Goal: Information Seeking & Learning: Check status

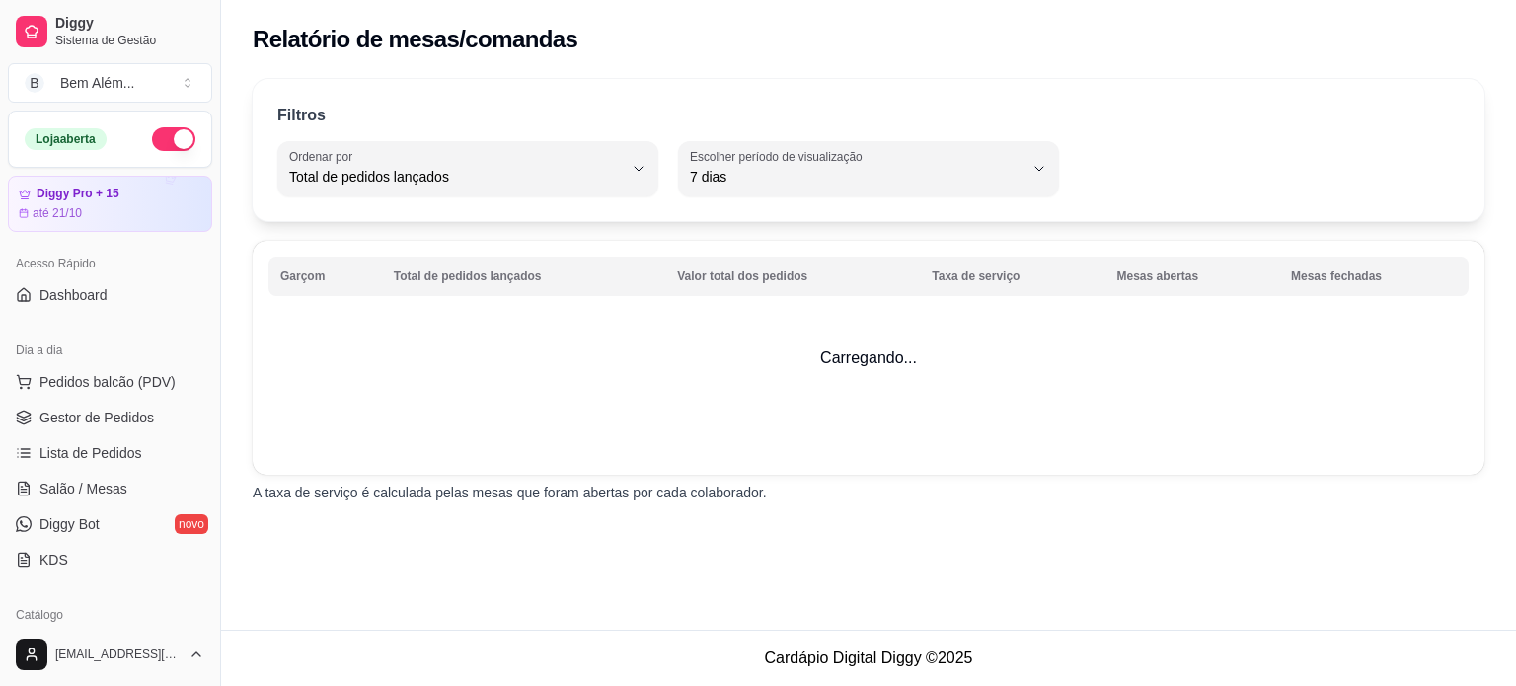
select select "TOTAL_OF_ORDERS"
select select "7"
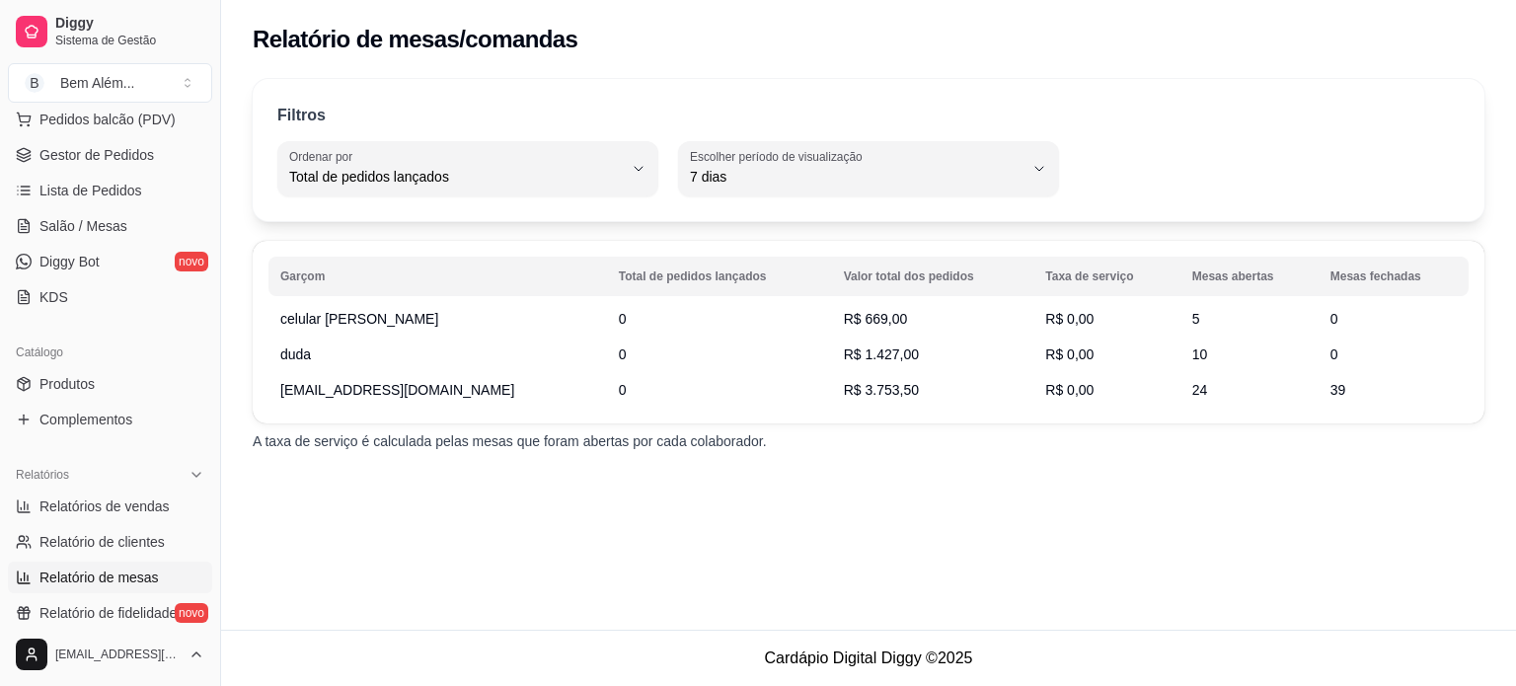
scroll to position [339, 0]
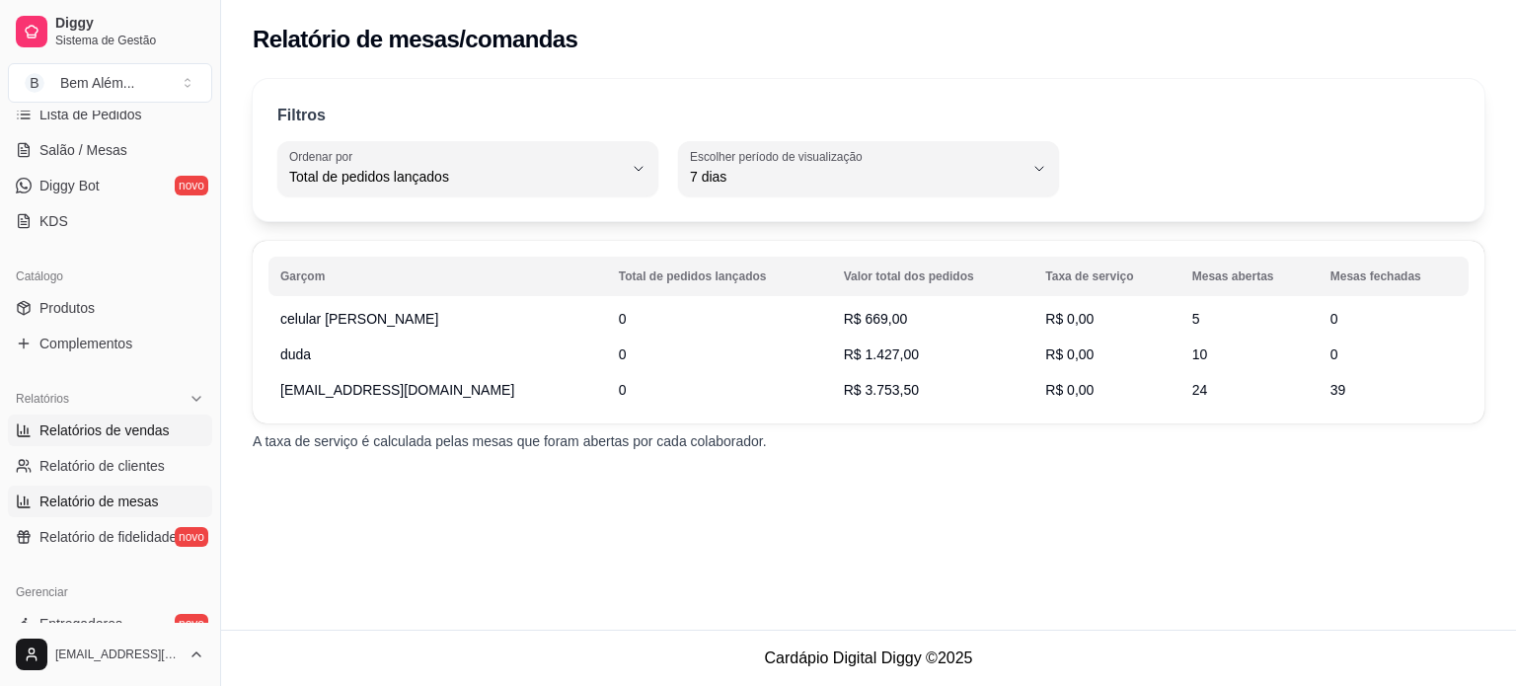
click at [116, 438] on link "Relatórios de vendas" at bounding box center [110, 431] width 204 height 32
select select "ALL"
select select "0"
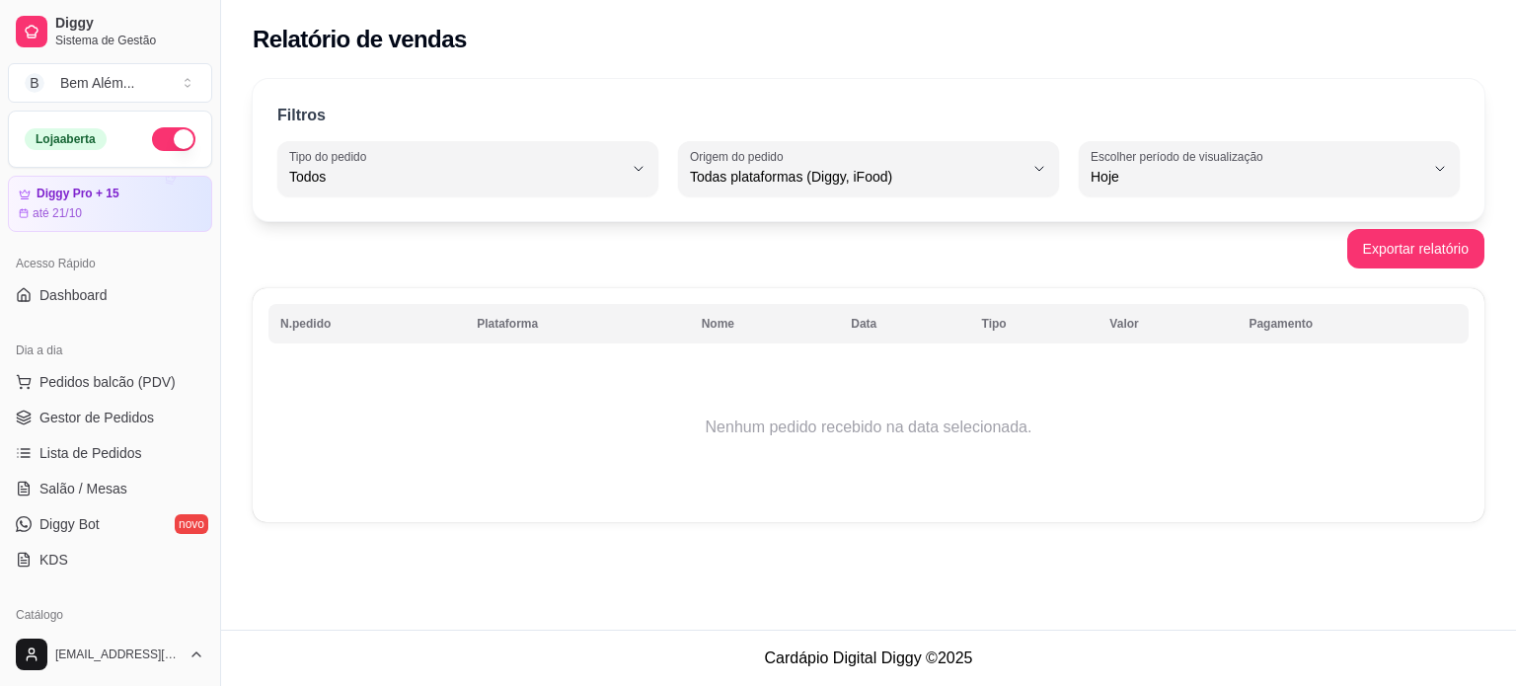
click at [419, 394] on td "Nenhum pedido recebido na data selecionada." at bounding box center [868, 427] width 1200 height 158
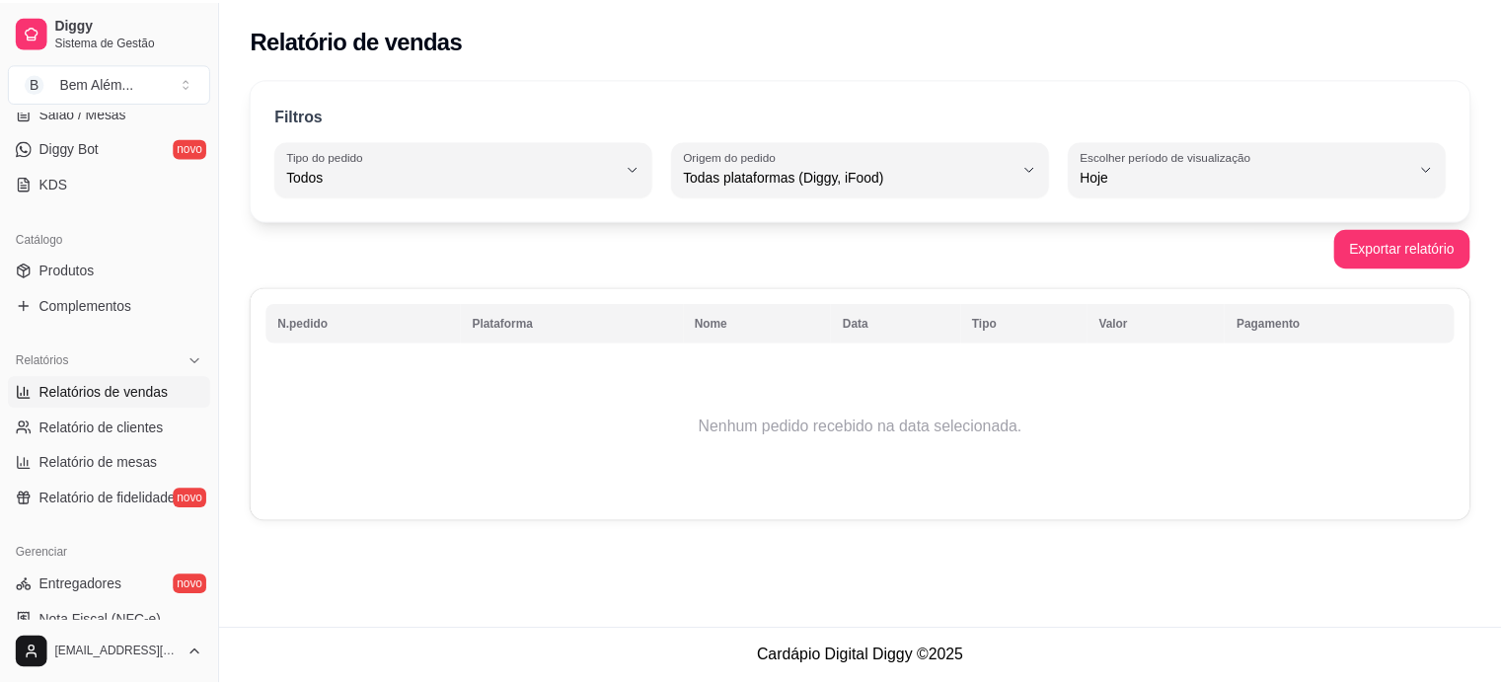
scroll to position [395, 0]
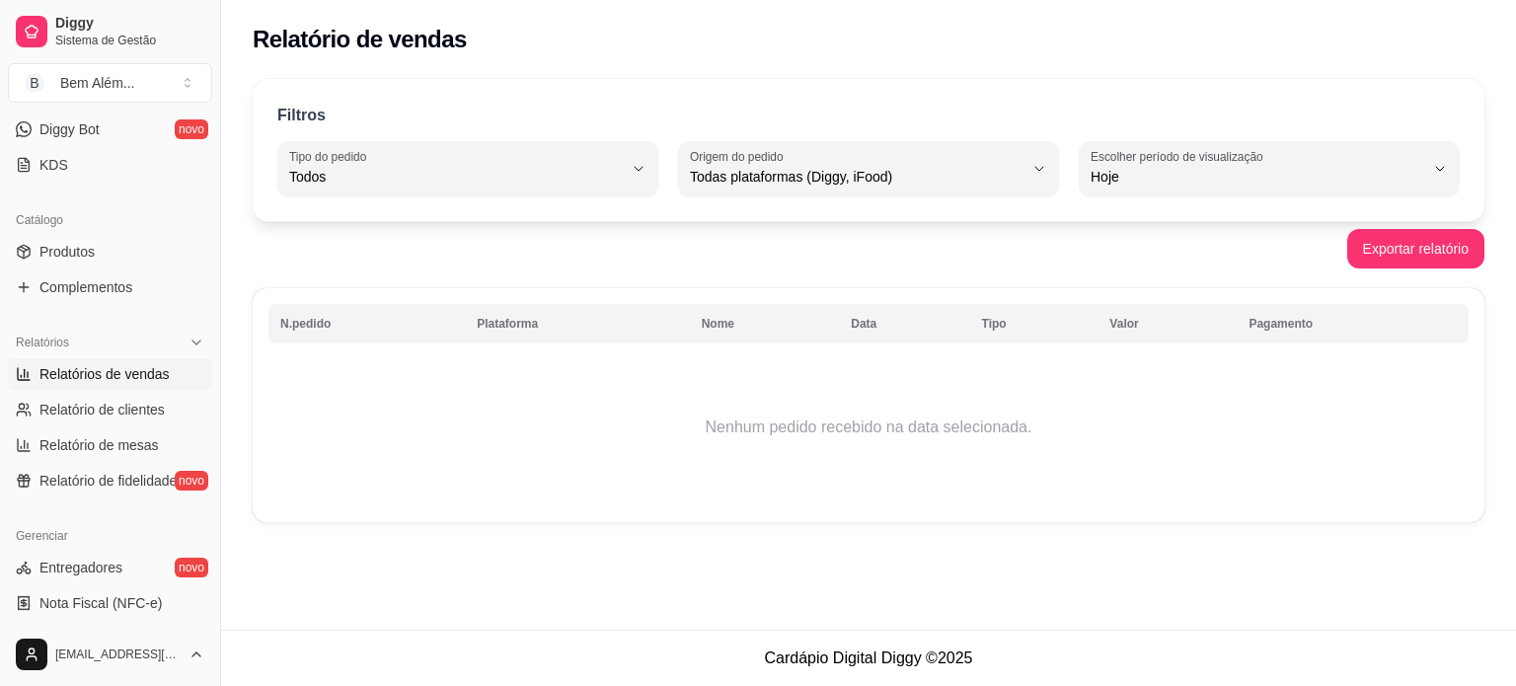
click at [145, 380] on span "Relatórios de vendas" at bounding box center [104, 374] width 130 height 20
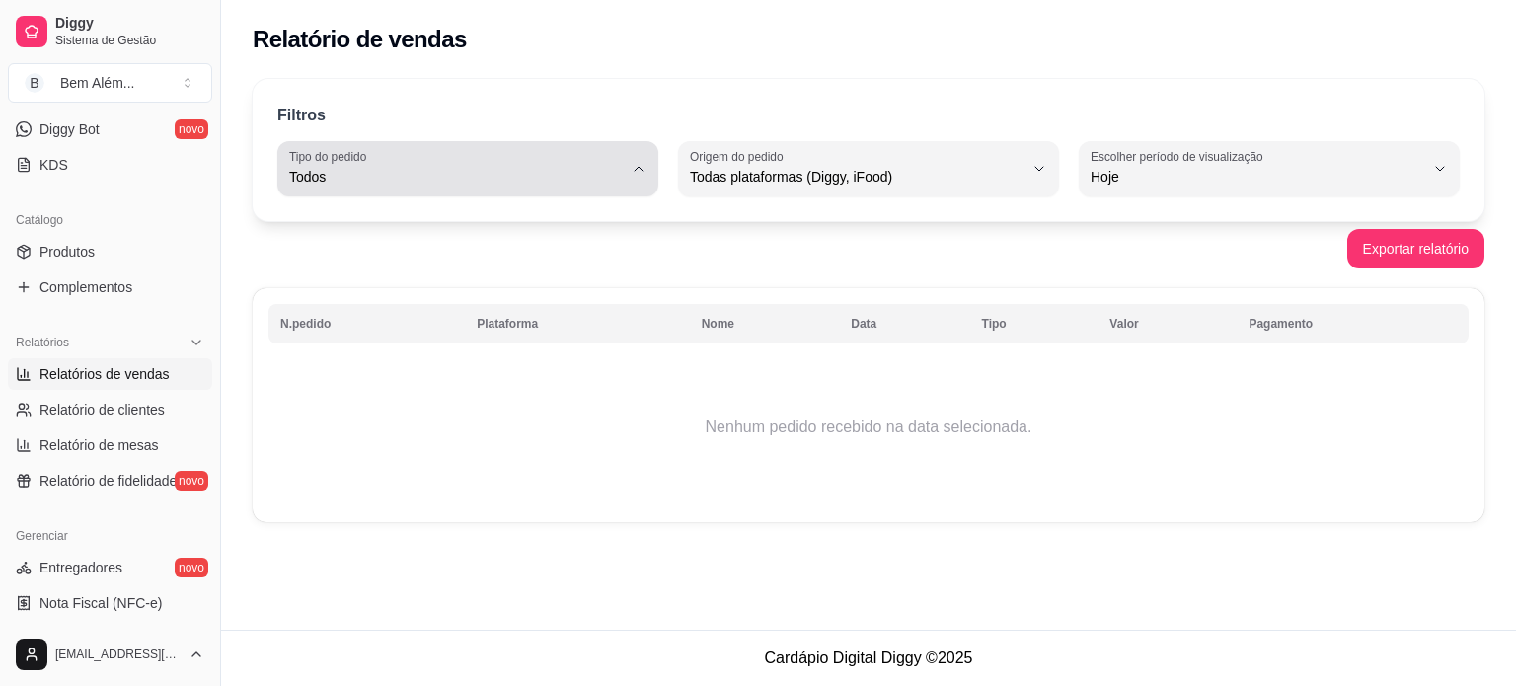
click at [371, 176] on span "Todos" at bounding box center [456, 177] width 334 height 20
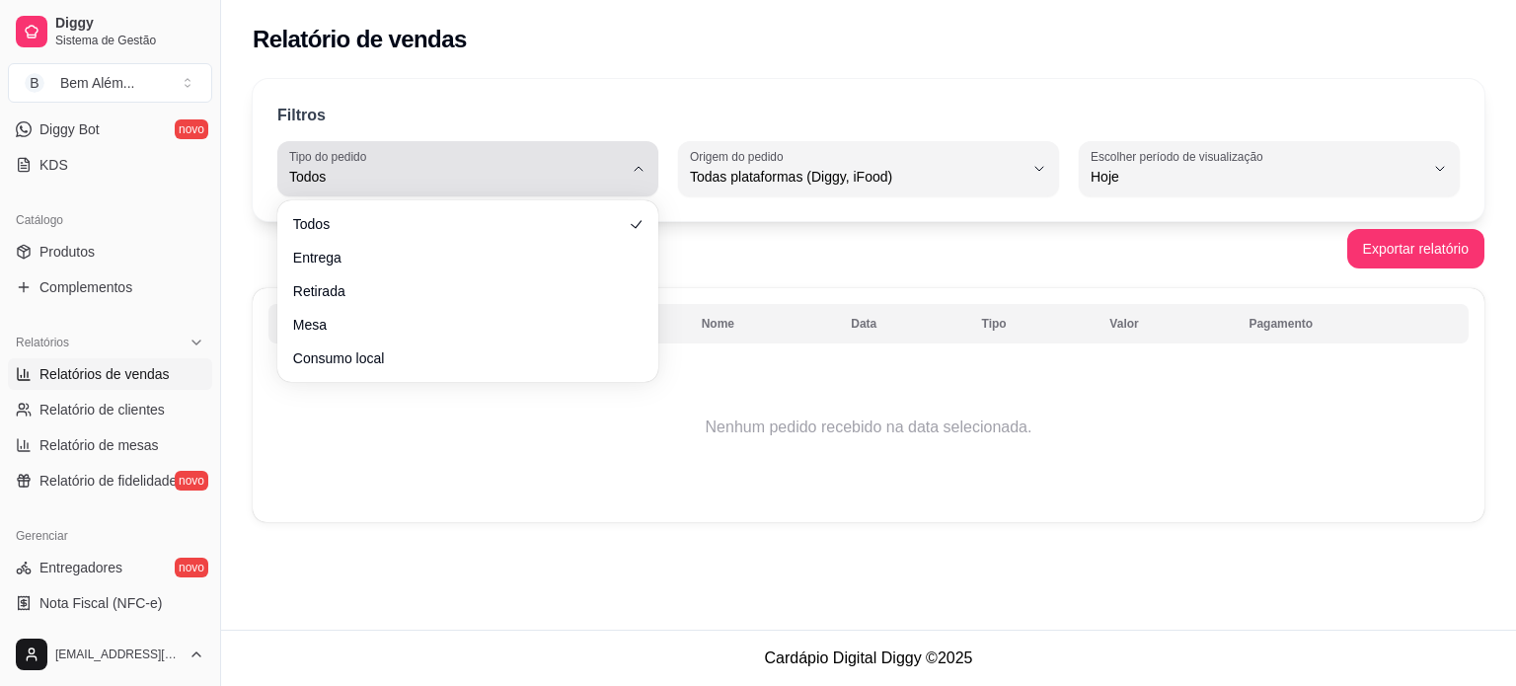
click at [371, 176] on span "Todos" at bounding box center [456, 177] width 334 height 20
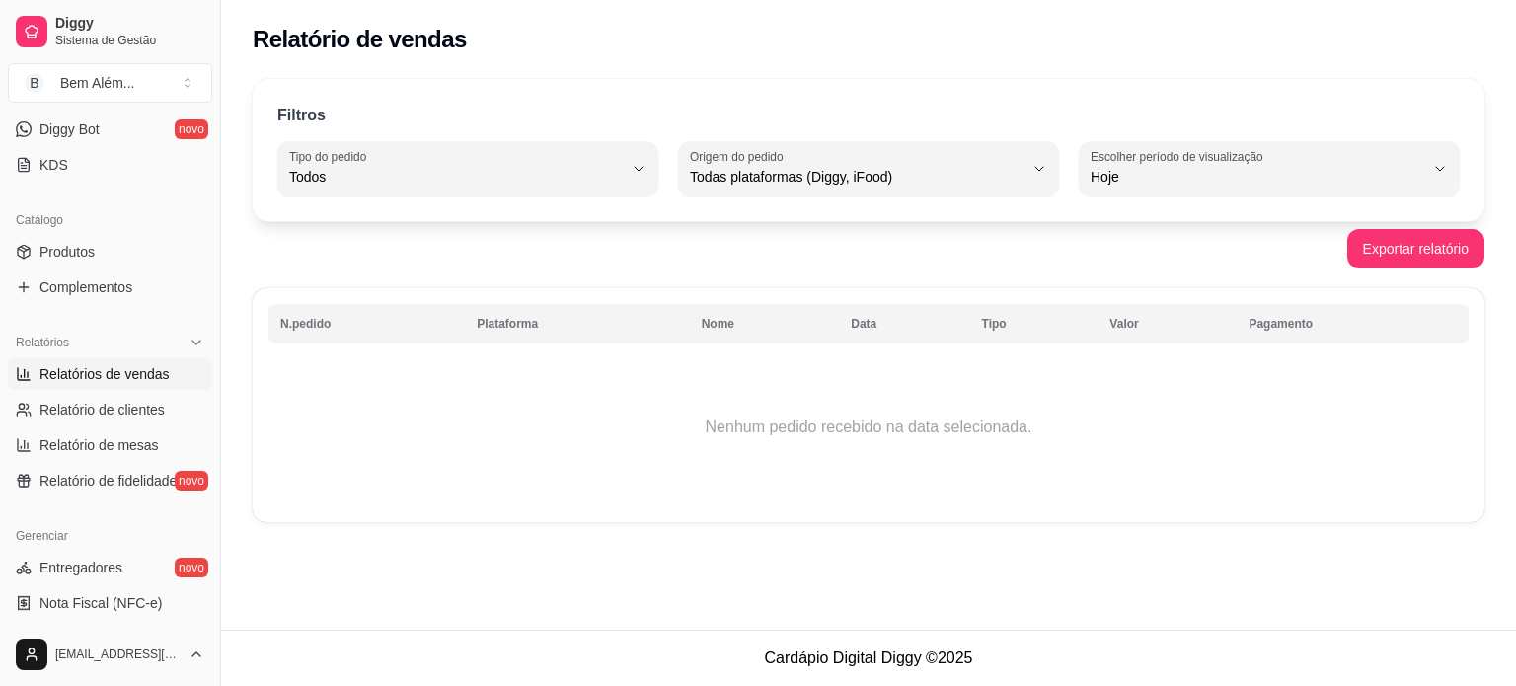
click at [977, 391] on td "Nenhum pedido recebido na data selecionada." at bounding box center [868, 427] width 1200 height 158
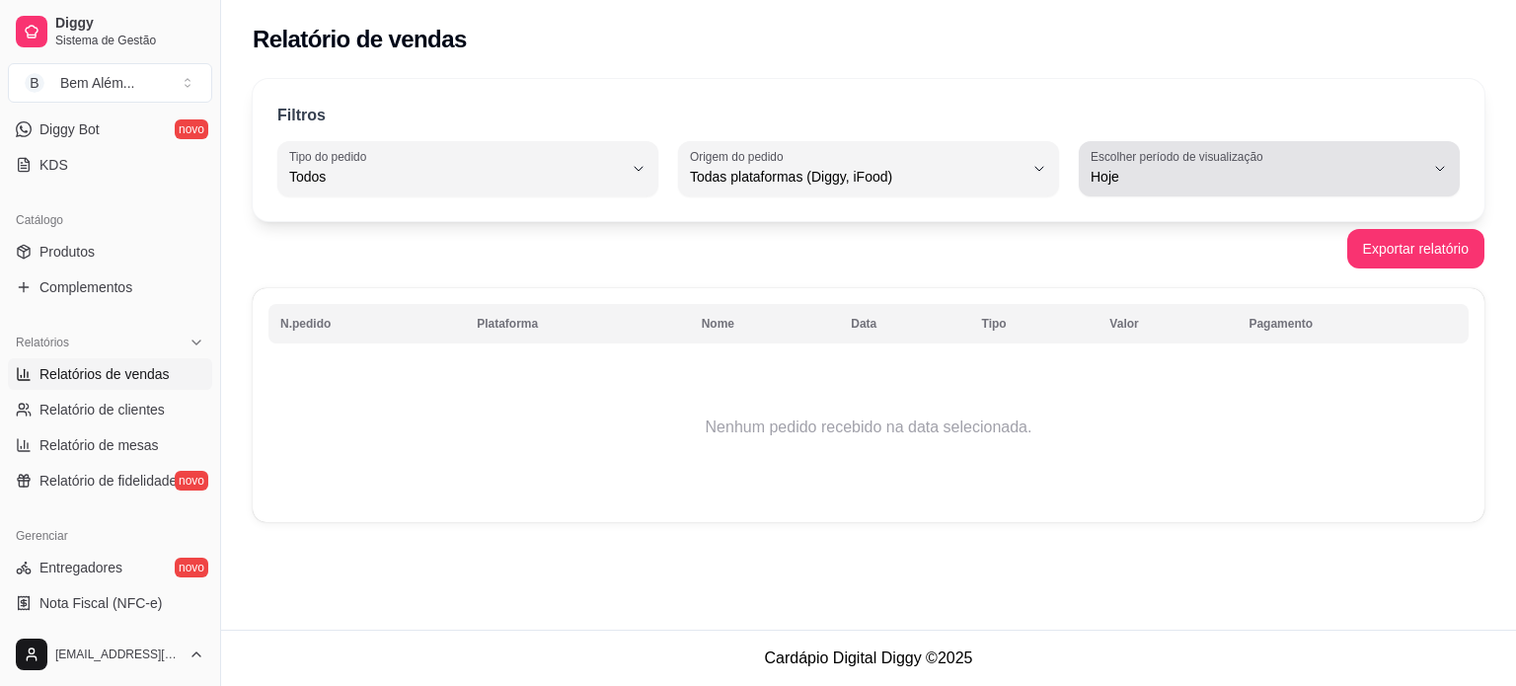
click at [1281, 180] on span "Hoje" at bounding box center [1258, 177] width 334 height 20
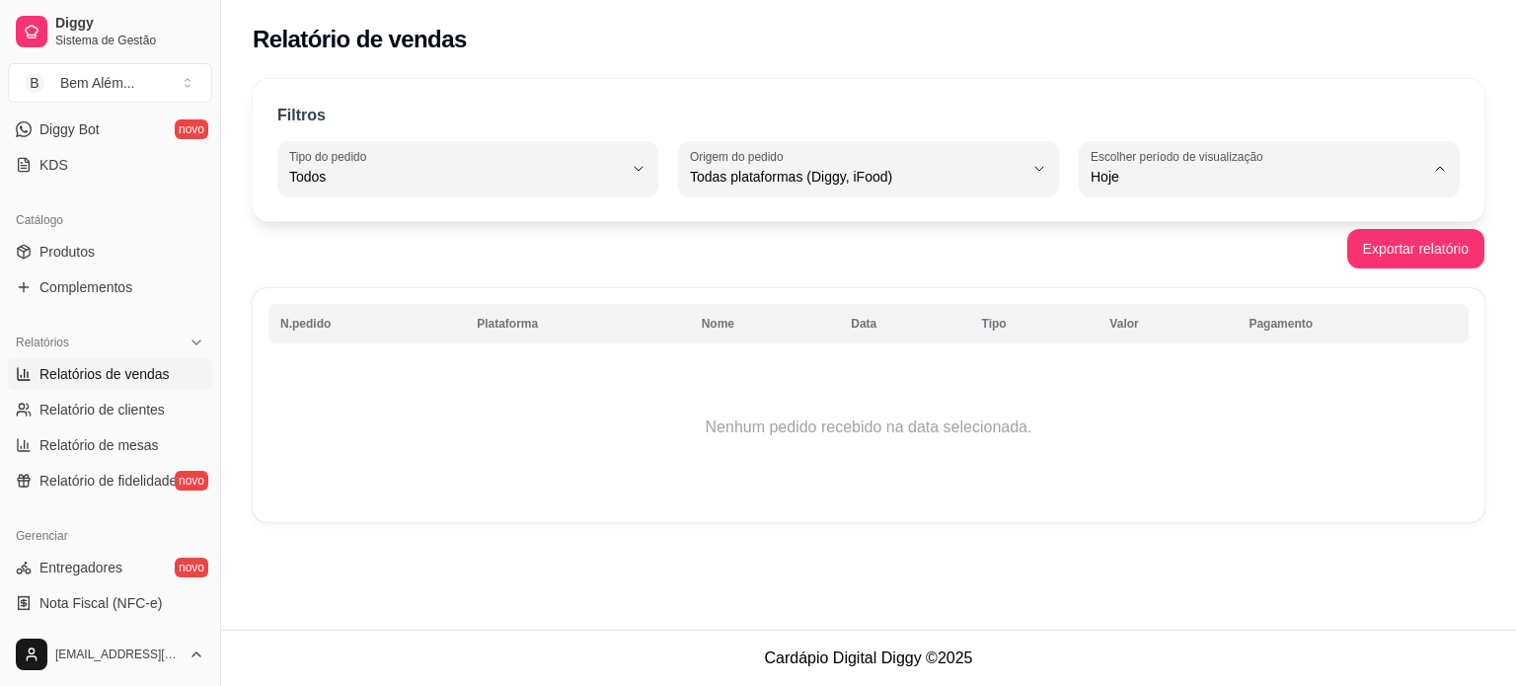
click at [1160, 425] on span "Customizado" at bounding box center [1260, 416] width 317 height 19
type input "-1"
select select "-1"
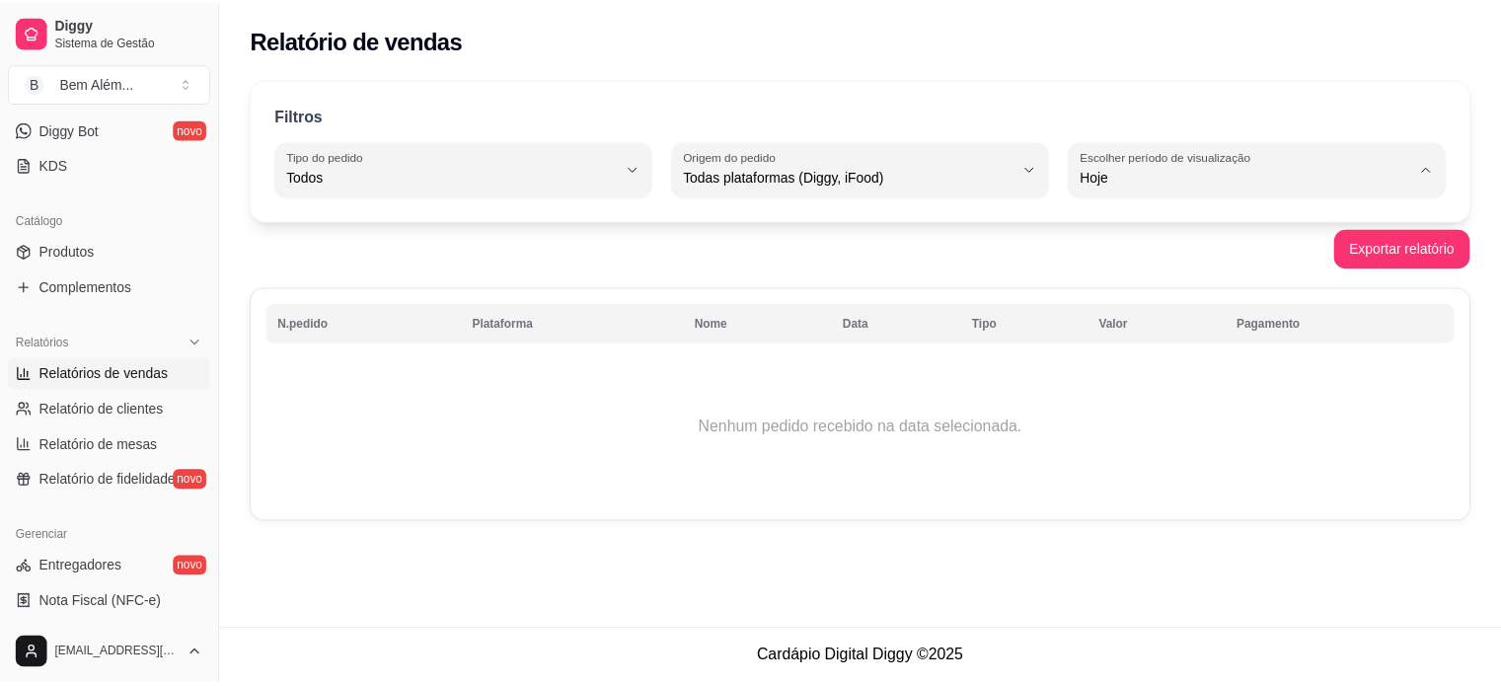
scroll to position [19, 0]
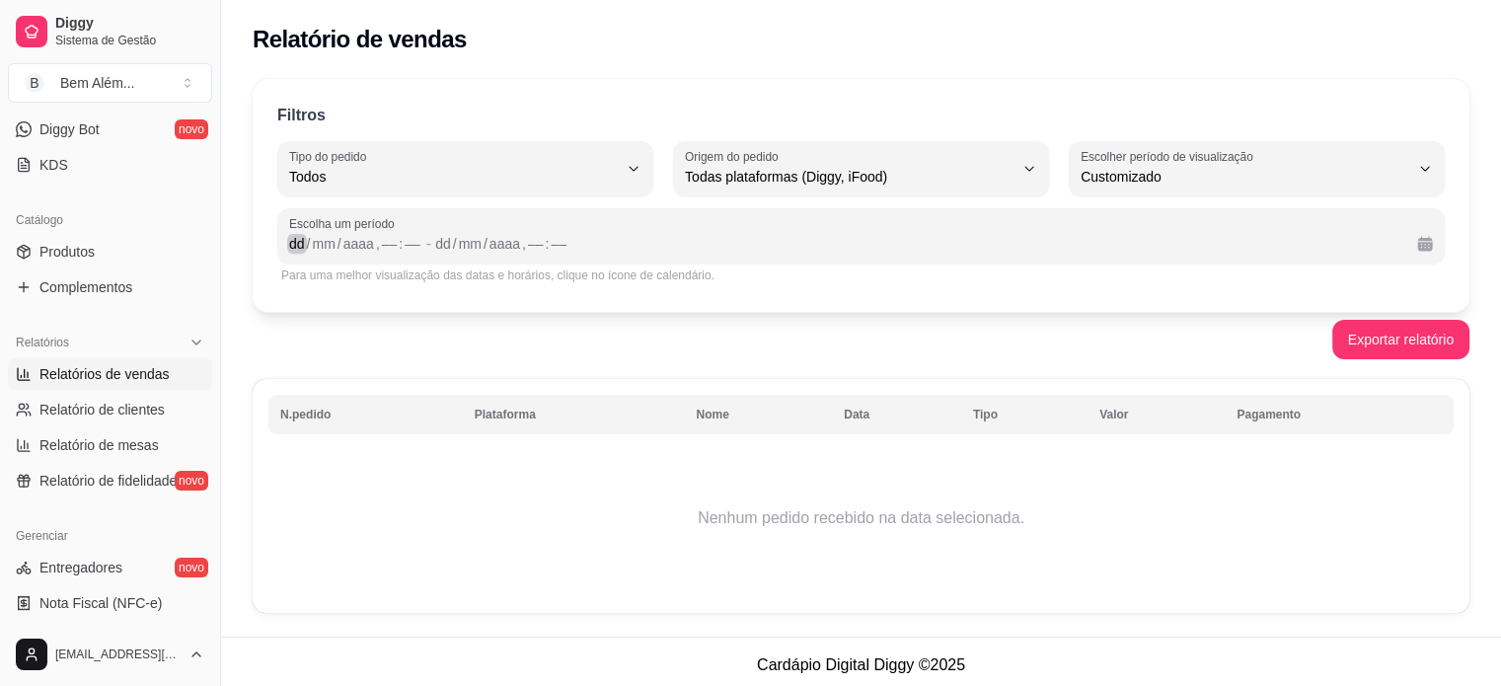
click at [304, 251] on div "dd" at bounding box center [297, 244] width 20 height 20
click at [715, 240] on div "dd / mm / aaaa , –– : ––" at bounding box center [918, 244] width 966 height 24
click at [300, 244] on div "dd" at bounding box center [297, 244] width 20 height 20
click at [437, 244] on div "dd" at bounding box center [435, 244] width 20 height 20
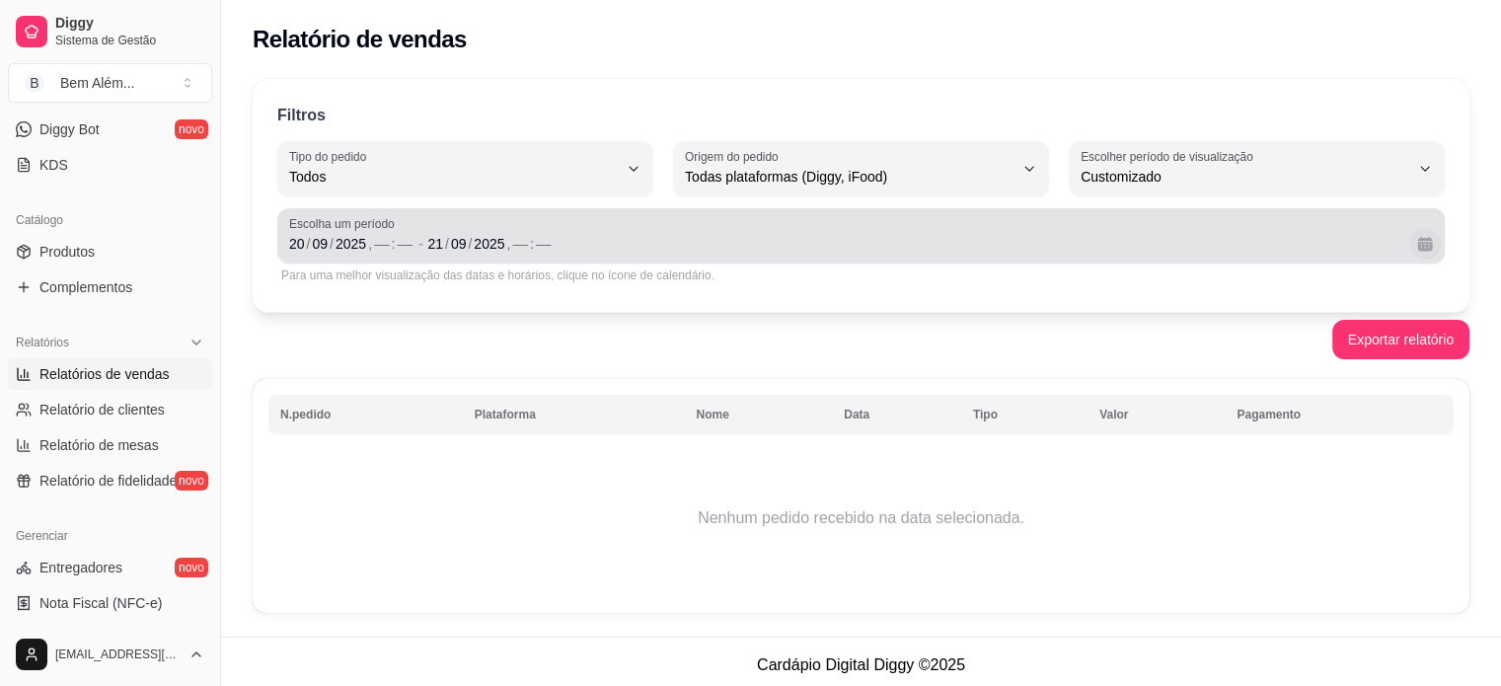
click at [1427, 250] on button "Calendário" at bounding box center [1426, 244] width 32 height 32
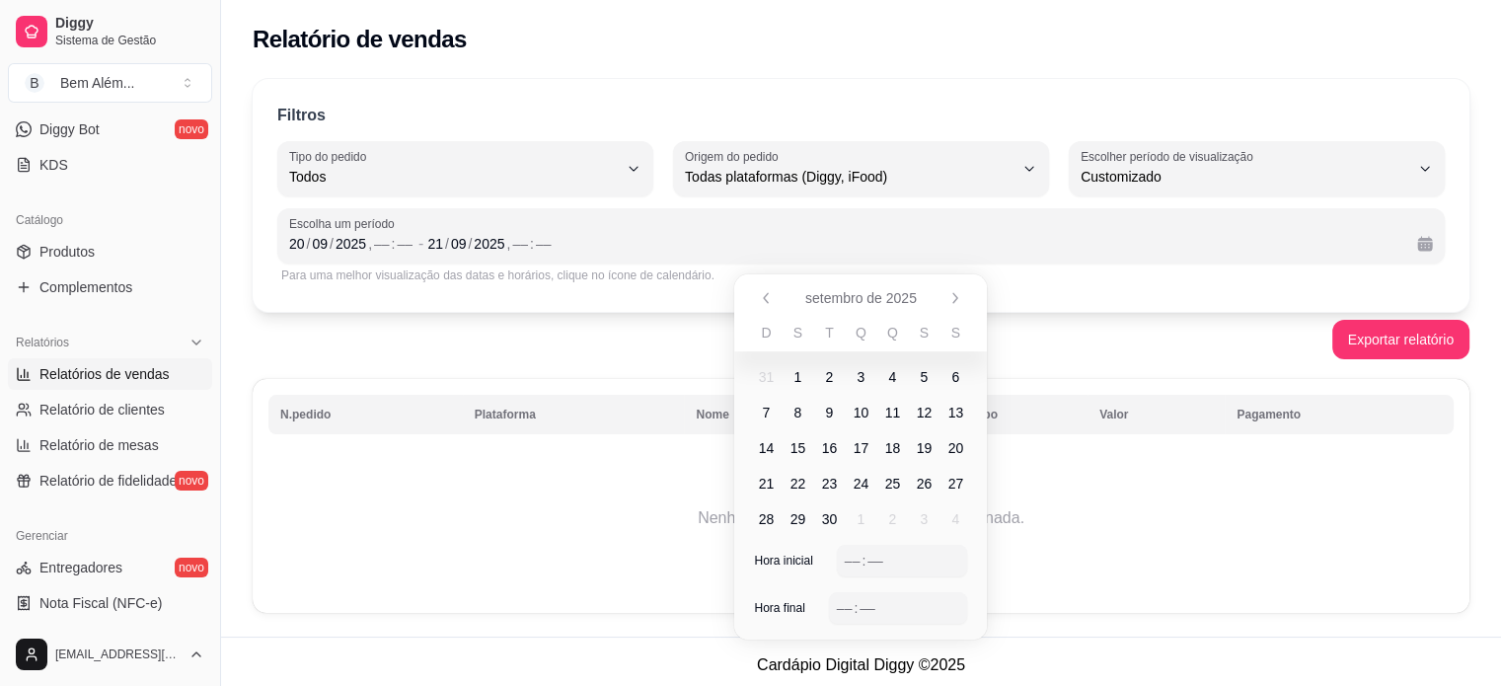
click at [962, 456] on span "20" at bounding box center [957, 448] width 16 height 20
click at [764, 493] on span "21" at bounding box center [767, 484] width 16 height 20
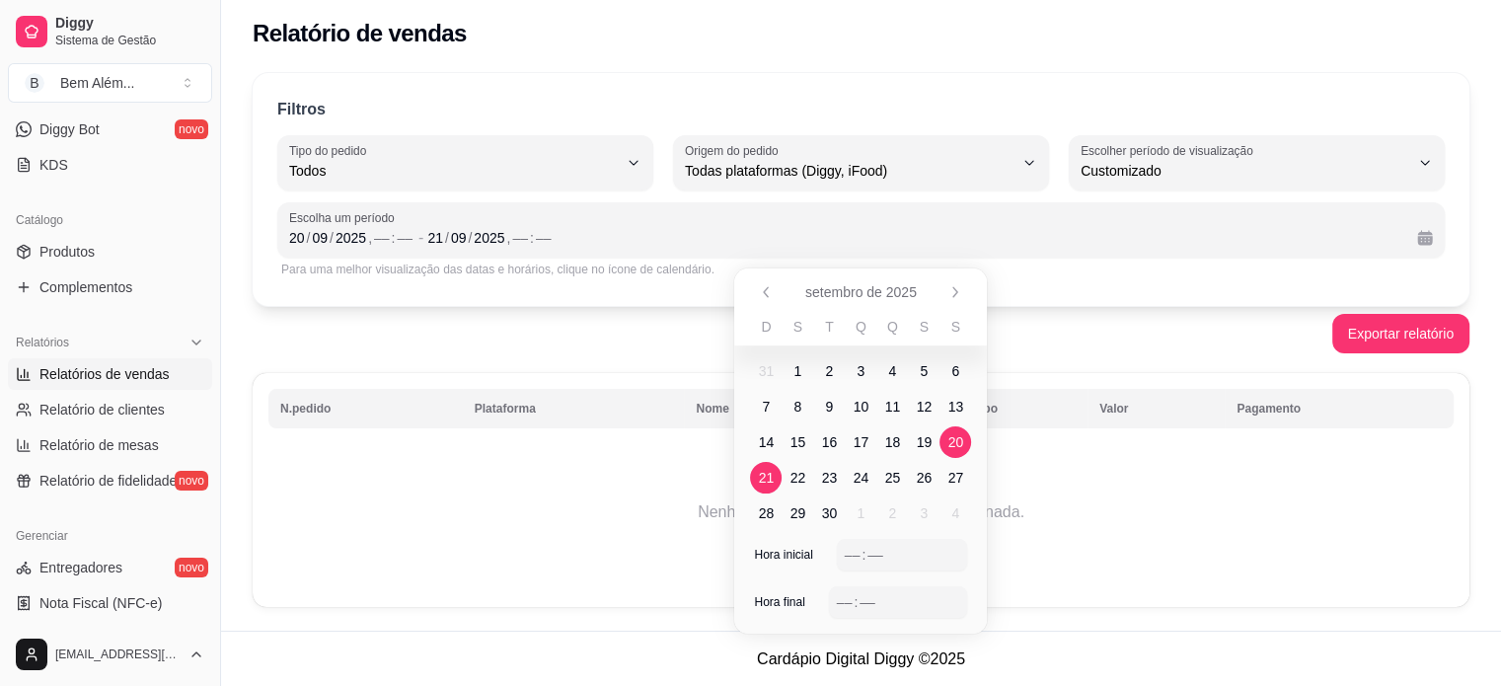
click at [953, 452] on span "20" at bounding box center [956, 442] width 32 height 32
click at [851, 559] on div "––" at bounding box center [853, 555] width 20 height 20
click at [854, 600] on div ":" at bounding box center [856, 602] width 8 height 20
click at [879, 559] on div "––" at bounding box center [876, 555] width 20 height 20
click at [866, 605] on div "––" at bounding box center [868, 602] width 20 height 20
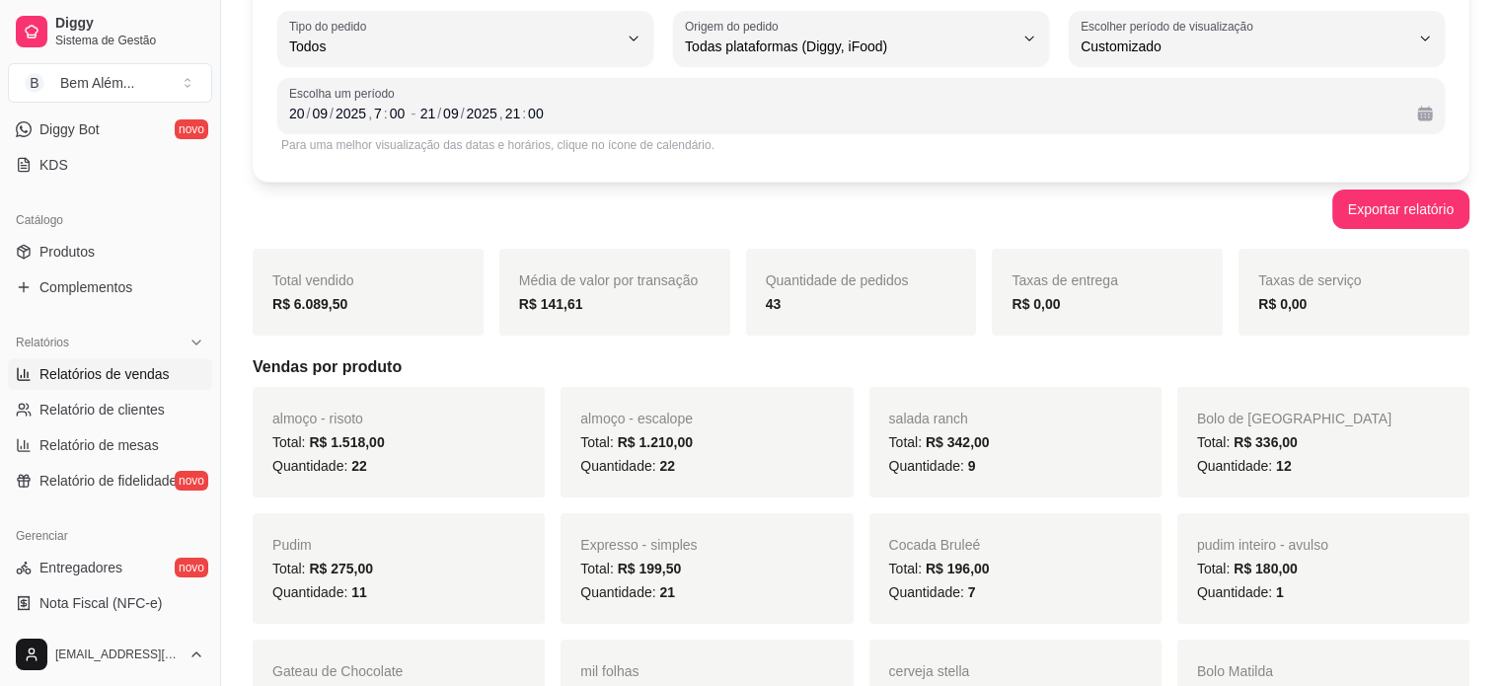
scroll to position [203, 0]
